Goal: Information Seeking & Learning: Find specific fact

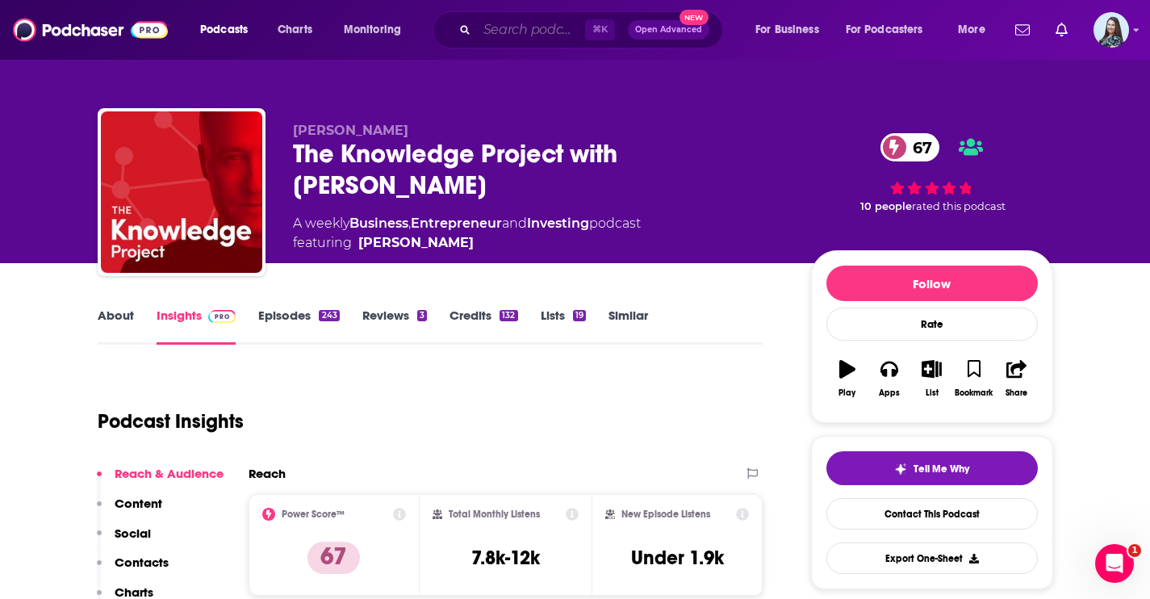
click at [522, 38] on input "Search podcasts, credits, & more..." at bounding box center [531, 30] width 108 height 26
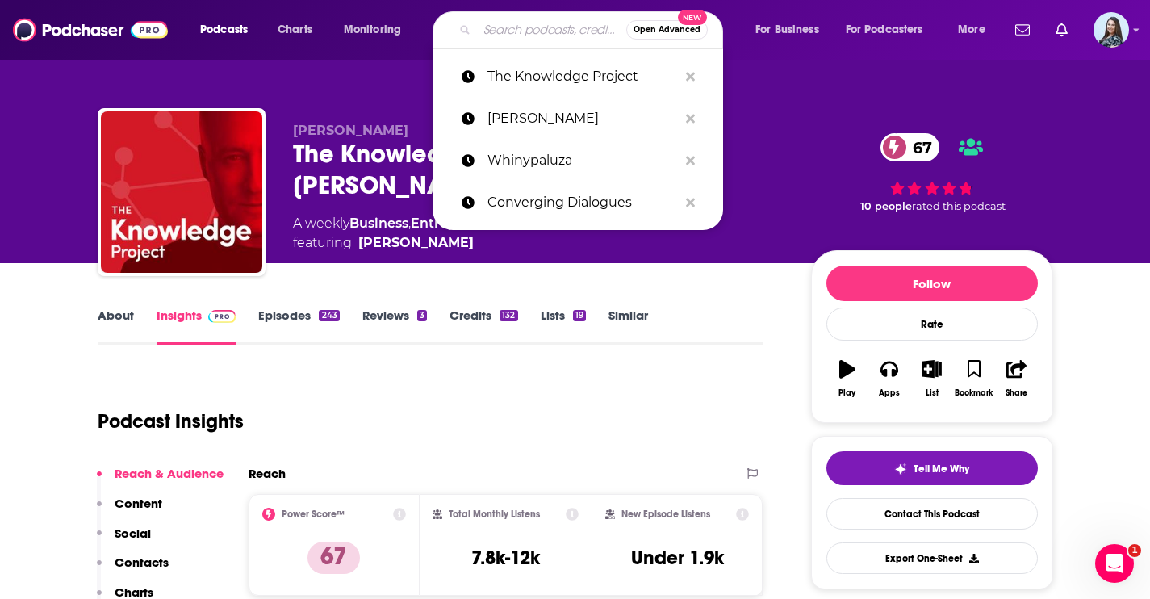
paste input "Brian Schubring"
type input "Brian Schubring"
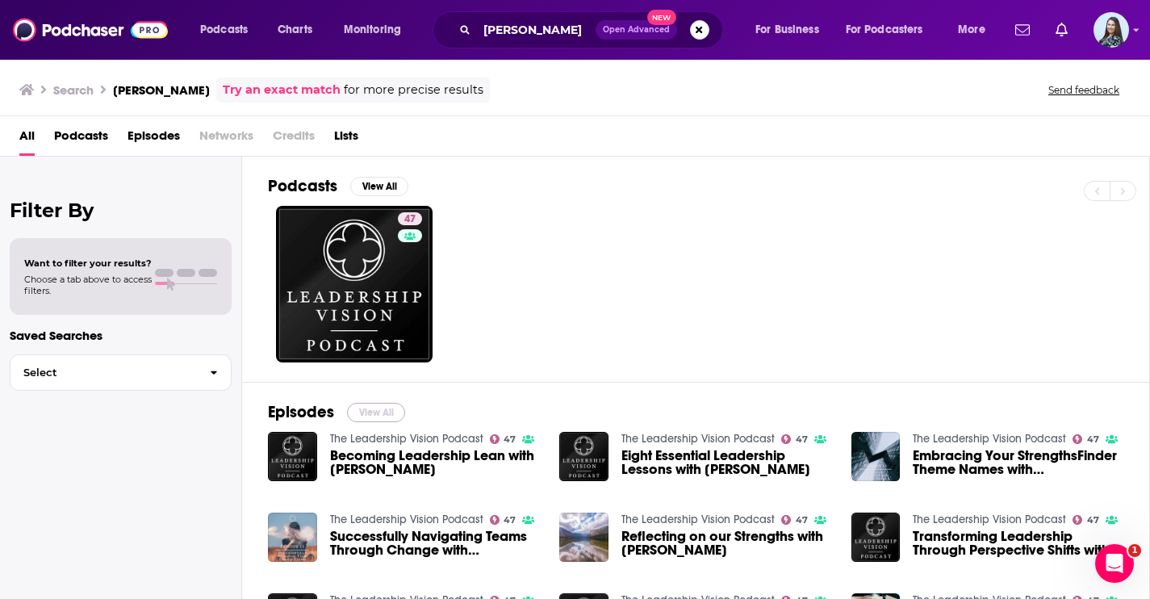
click at [379, 413] on button "View All" at bounding box center [376, 412] width 58 height 19
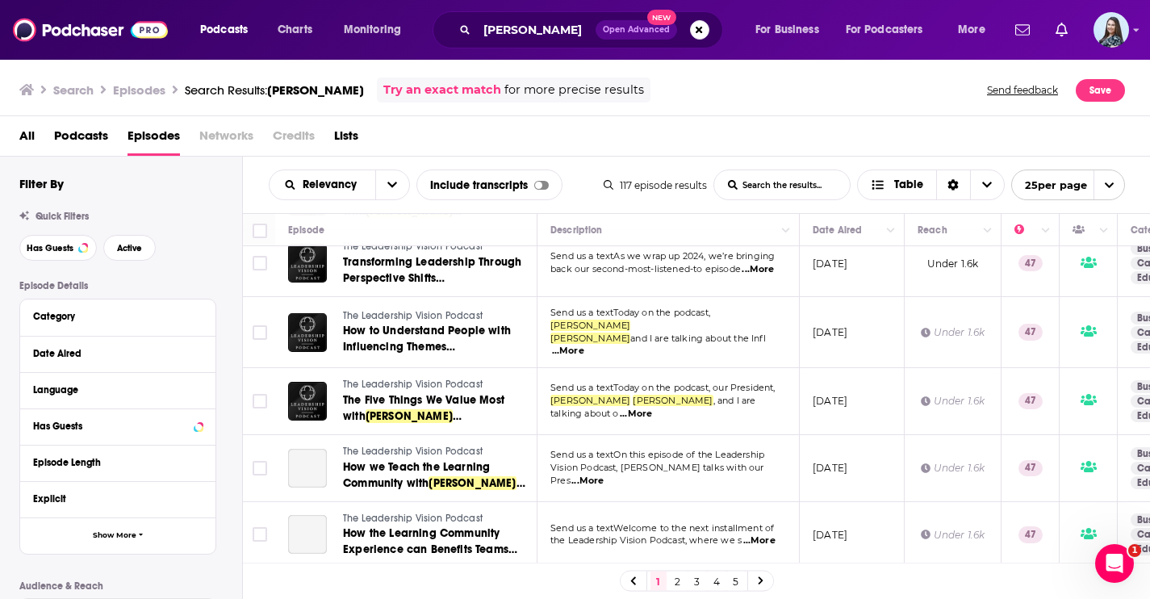
scroll to position [371, 0]
